Goal: Information Seeking & Learning: Find specific fact

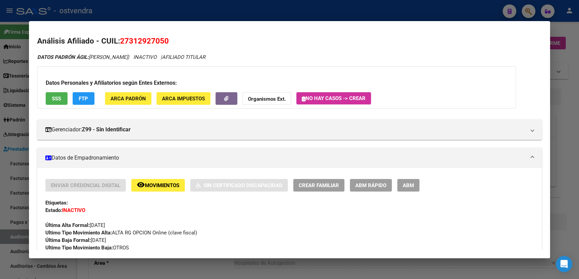
click at [562, 29] on div at bounding box center [289, 139] width 579 height 279
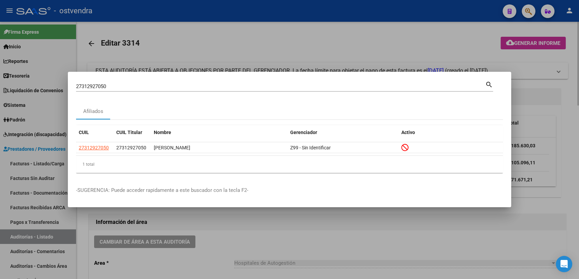
click at [271, 42] on div at bounding box center [289, 139] width 579 height 279
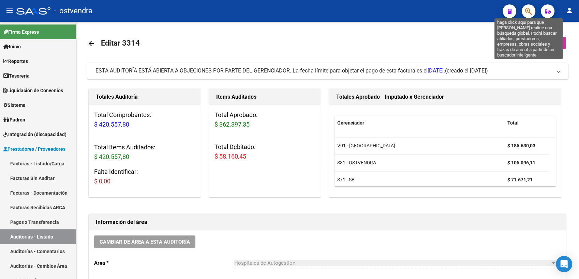
click at [528, 11] on icon "button" at bounding box center [528, 11] width 7 height 8
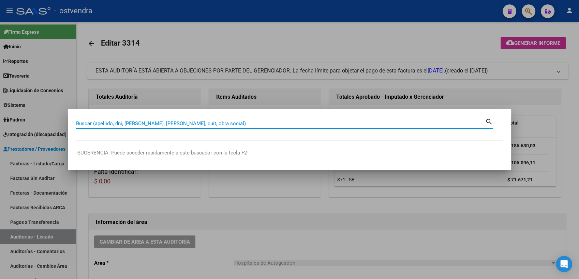
click at [350, 125] on input "Buscar (apellido, dni, [PERSON_NAME], [PERSON_NAME], cuit, obra social)" at bounding box center [280, 124] width 409 height 6
paste input "20316924124"
type input "20316924124"
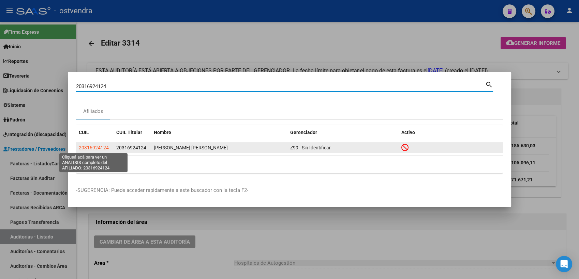
click at [92, 149] on span "20316924124" at bounding box center [94, 147] width 30 height 5
type textarea "20316924124"
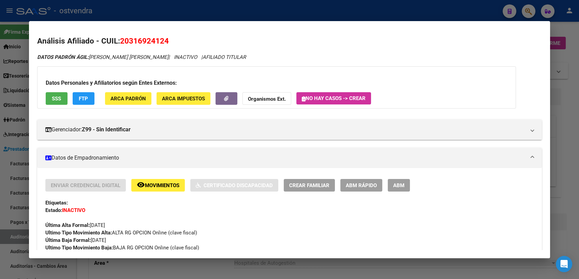
click at [259, 100] on strong "Organismos Ext." at bounding box center [267, 99] width 38 height 6
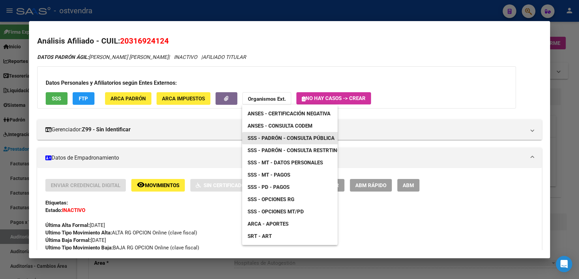
click at [290, 138] on span "SSS - Padrón - Consulta Pública" at bounding box center [290, 138] width 87 height 6
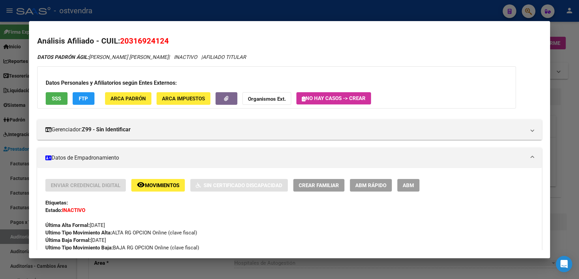
click at [556, 27] on div at bounding box center [289, 139] width 579 height 279
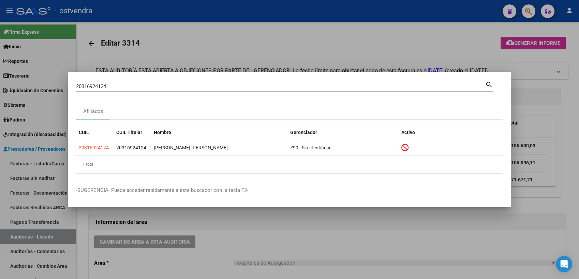
click at [528, 28] on div at bounding box center [289, 139] width 579 height 279
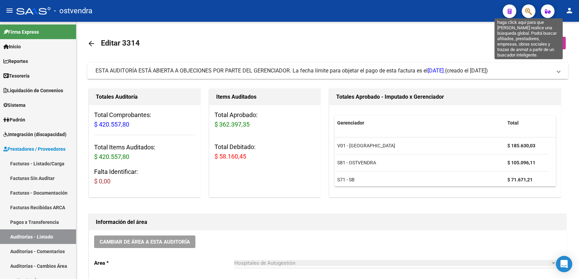
click at [527, 8] on icon "button" at bounding box center [528, 11] width 7 height 8
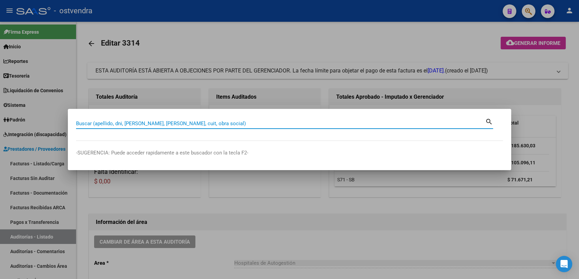
click at [214, 124] on input "Buscar (apellido, dni, [PERSON_NAME], [PERSON_NAME], cuit, obra social)" at bounding box center [280, 124] width 409 height 6
paste input "20938881953"
type input "20938881953"
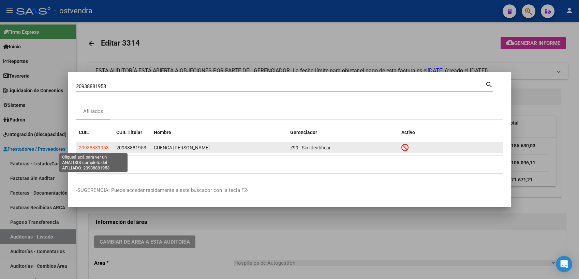
click at [93, 145] on span "20938881953" at bounding box center [94, 147] width 30 height 5
type textarea "20938881953"
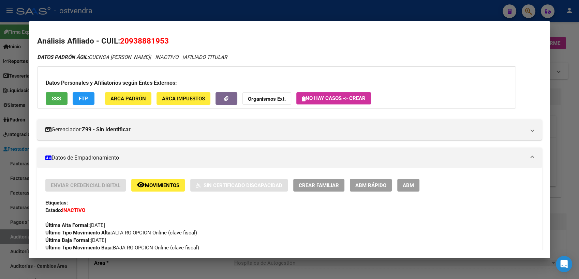
click at [274, 97] on strong "Organismos Ext." at bounding box center [267, 99] width 38 height 6
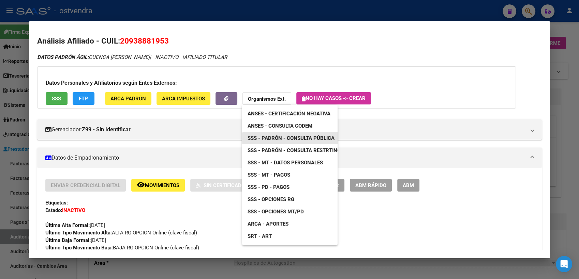
click at [310, 134] on link "SSS - Padrón - Consulta Pública" at bounding box center [291, 138] width 98 height 12
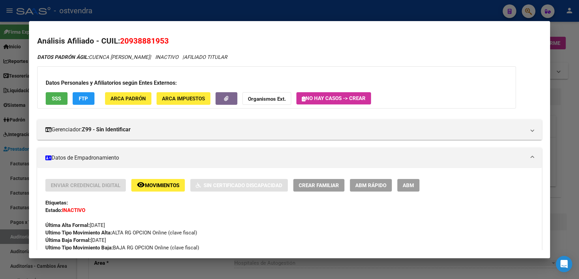
click at [572, 26] on div at bounding box center [289, 139] width 579 height 279
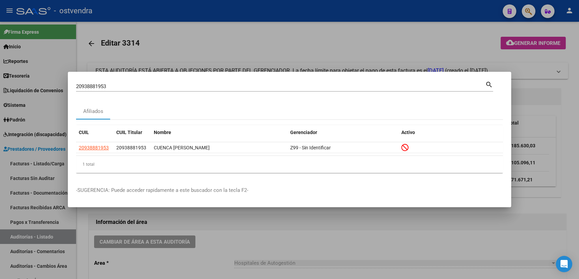
click at [572, 26] on div at bounding box center [289, 139] width 579 height 279
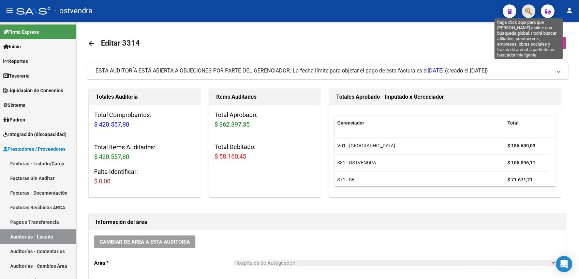
click at [528, 9] on icon "button" at bounding box center [528, 11] width 7 height 8
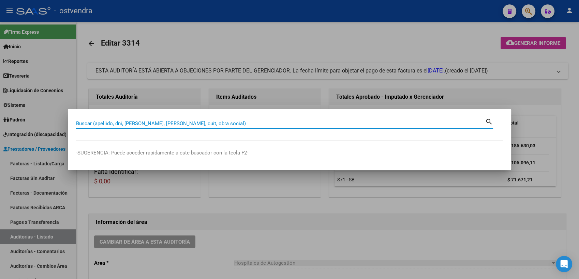
click at [301, 125] on input "Buscar (apellido, dni, [PERSON_NAME], [PERSON_NAME], cuit, obra social)" at bounding box center [280, 124] width 409 height 6
type input "20313174027"
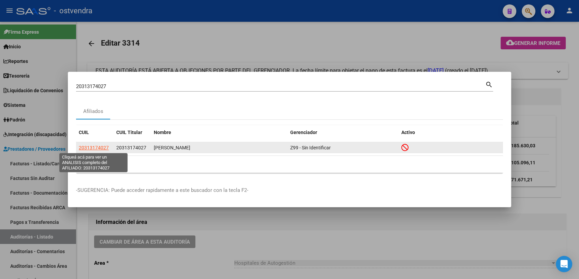
click at [90, 148] on span "20313174027" at bounding box center [94, 147] width 30 height 5
type textarea "20313174027"
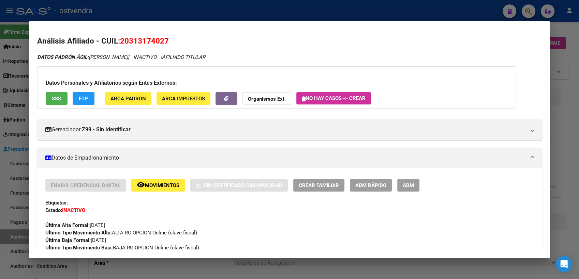
click at [269, 100] on strong "Organismos Ext." at bounding box center [267, 99] width 38 height 6
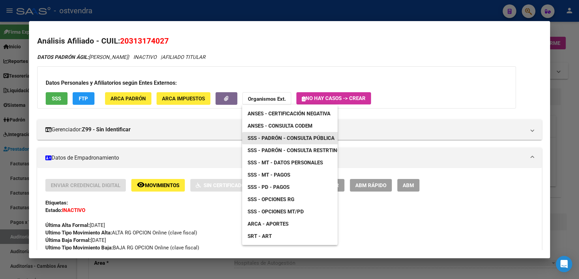
click at [309, 138] on span "SSS - Padrón - Consulta Pública" at bounding box center [290, 138] width 87 height 6
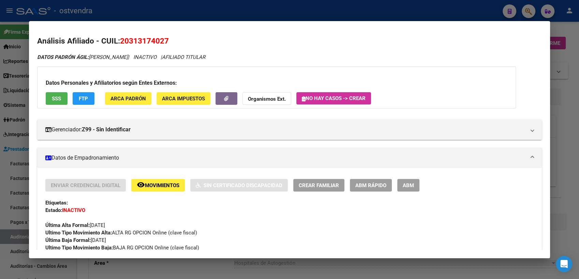
click at [556, 31] on div at bounding box center [289, 139] width 579 height 279
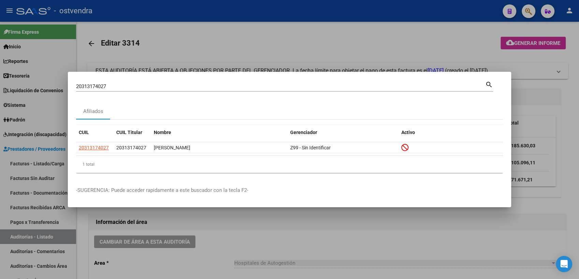
click at [556, 31] on div at bounding box center [289, 139] width 579 height 279
